Goal: Book appointment/travel/reservation

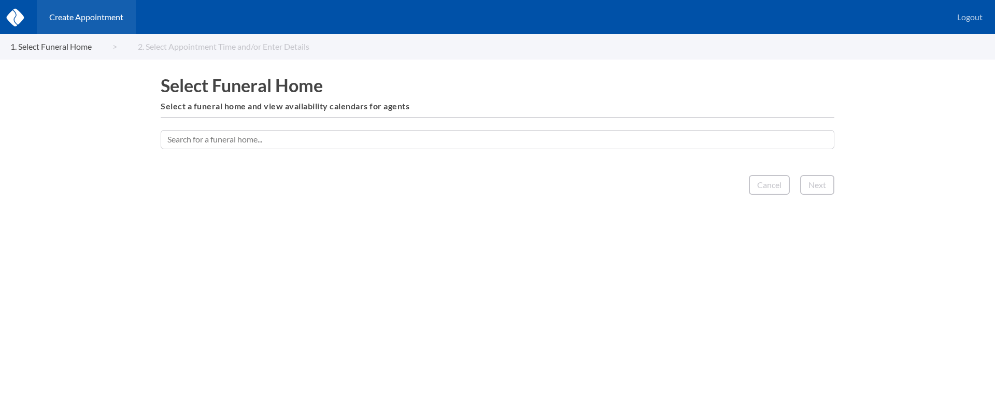
click at [475, 136] on input "text" at bounding box center [498, 139] width 674 height 19
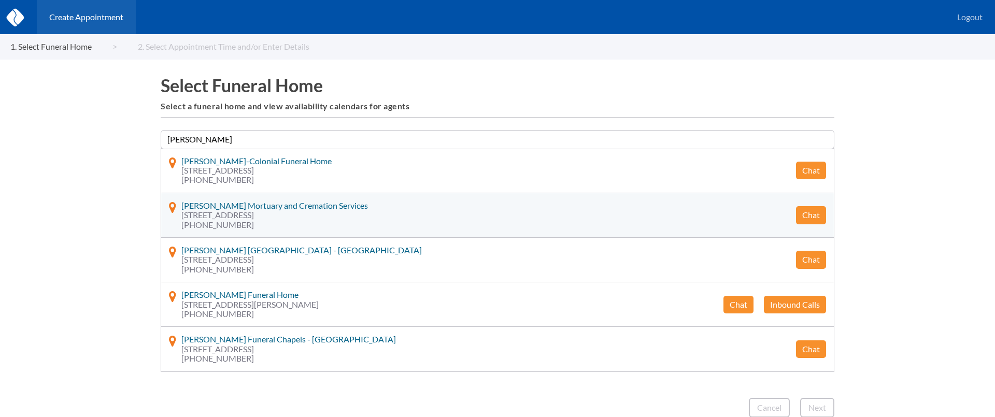
type input "[PERSON_NAME]"
click at [809, 214] on button "Chat" at bounding box center [811, 215] width 30 height 18
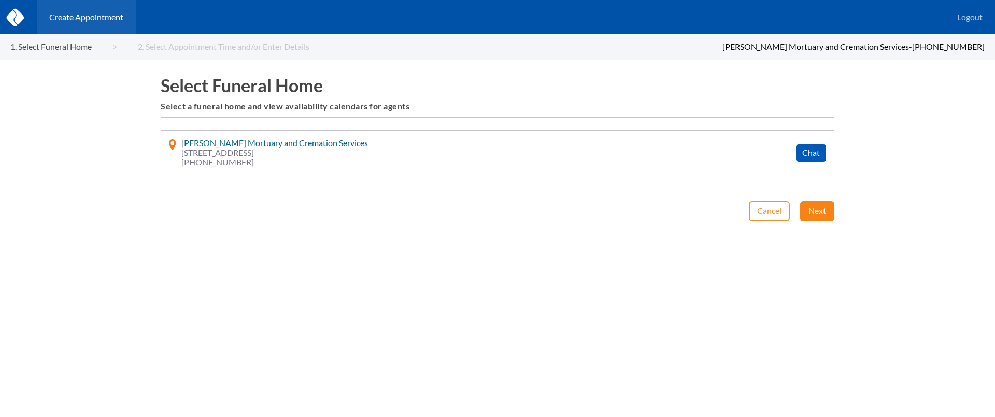
click at [819, 207] on button "Next" at bounding box center [817, 211] width 34 height 20
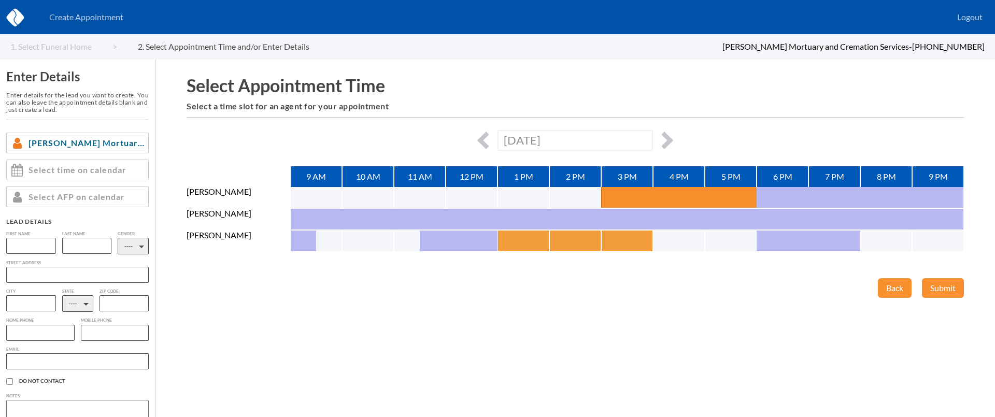
click at [514, 242] on button "button" at bounding box center [511, 241] width 26 height 21
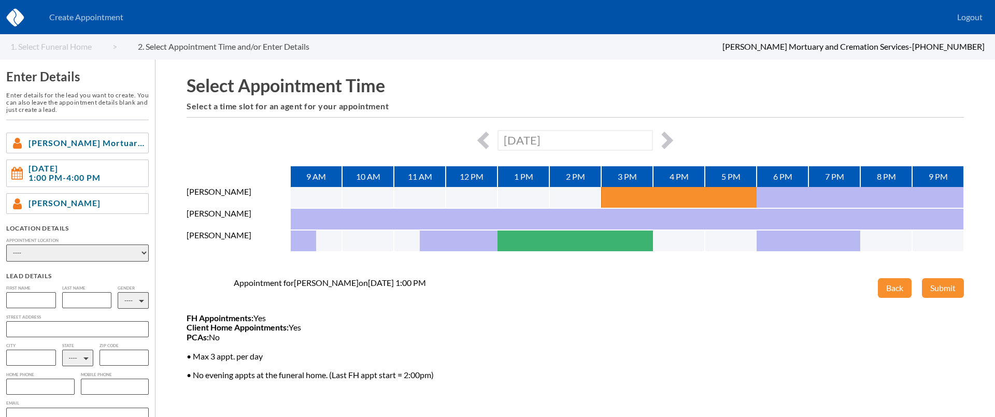
click at [142, 250] on select "---- Phone Consultation [PERSON_NAME] Mortuary - [GEOGRAPHIC_DATA] Myers Mortua…" at bounding box center [77, 253] width 143 height 17
select select "phone_consult"
click at [6, 245] on select "---- Phone Consultation [PERSON_NAME] Mortuary - [GEOGRAPHIC_DATA] Myers Mortua…" at bounding box center [77, 253] width 143 height 17
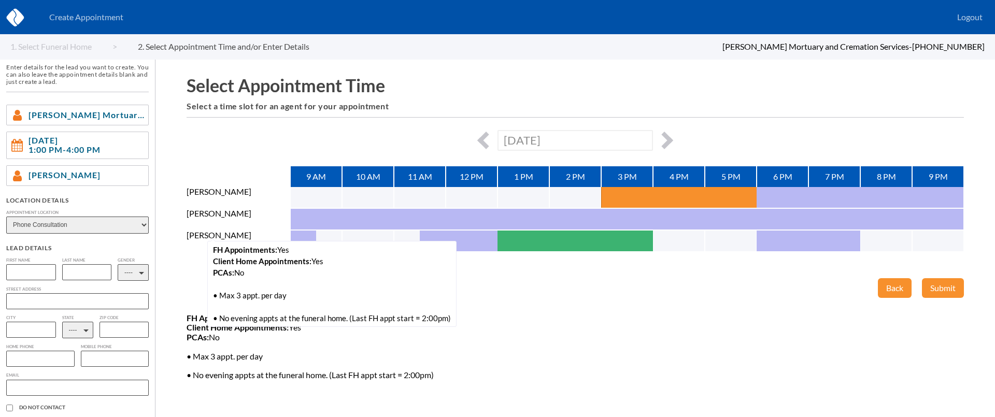
scroll to position [30, 0]
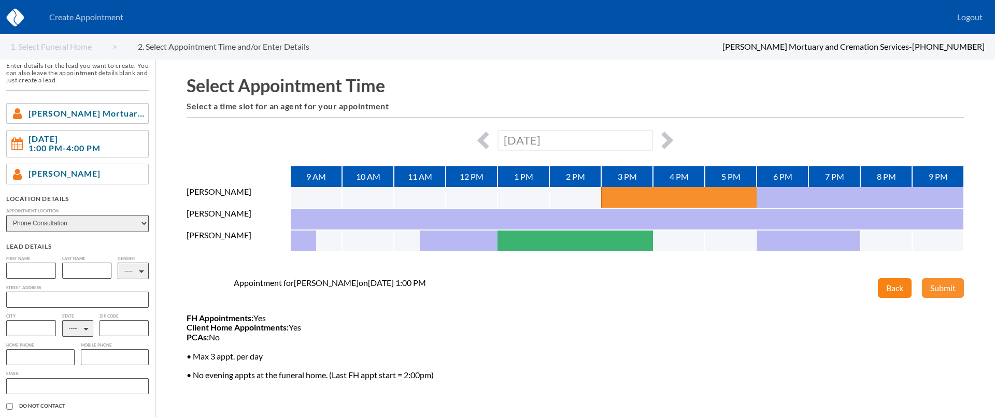
click at [888, 292] on button "Back" at bounding box center [895, 288] width 34 height 20
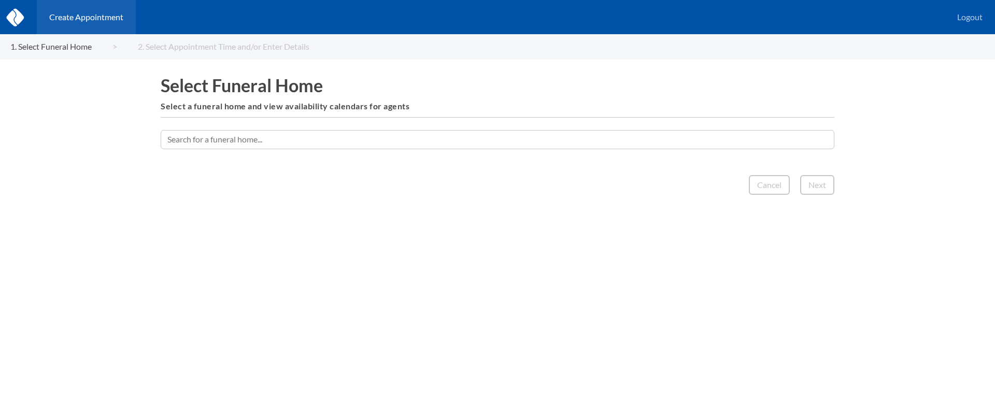
drag, startPoint x: 518, startPoint y: 140, endPoint x: 528, endPoint y: 135, distance: 11.4
click at [518, 139] on input "text" at bounding box center [498, 139] width 674 height 19
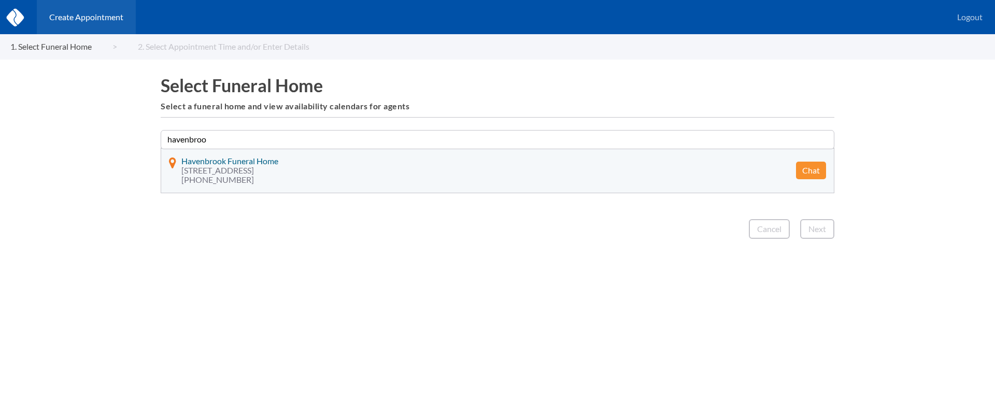
type input "havenbroo"
click at [803, 175] on button "Chat" at bounding box center [811, 171] width 30 height 18
